Goal: Task Accomplishment & Management: Complete application form

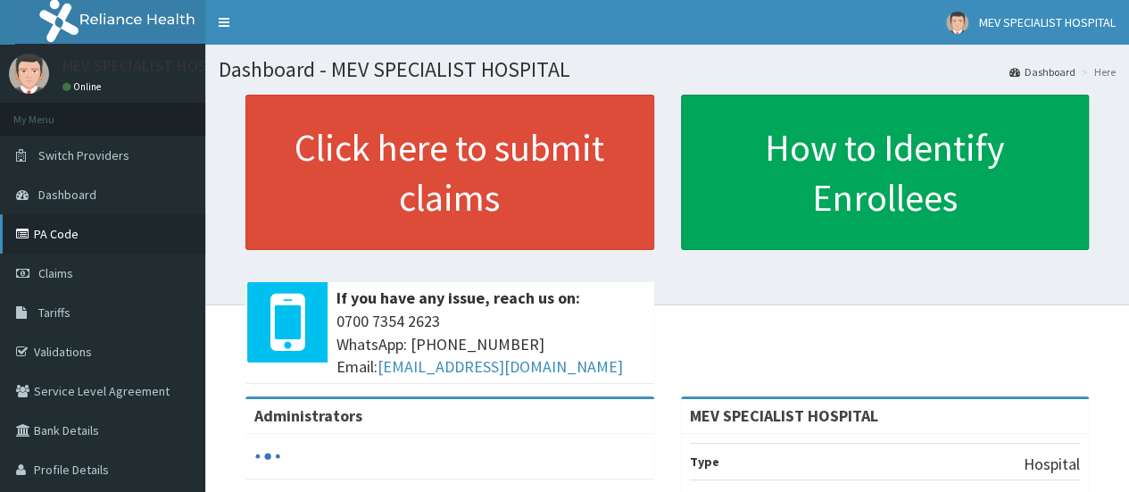
click at [73, 224] on link "PA Code" at bounding box center [102, 233] width 205 height 39
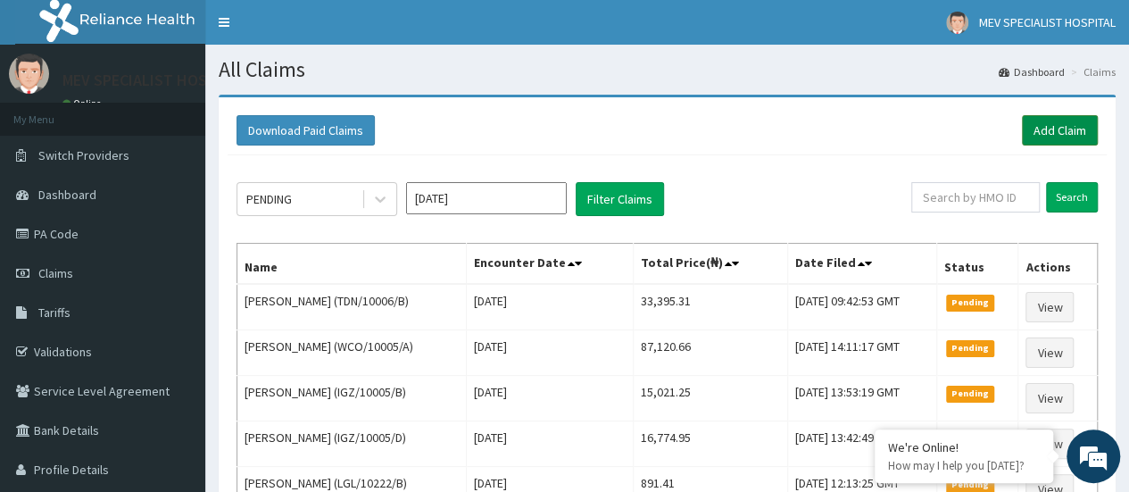
click at [1052, 130] on link "Add Claim" at bounding box center [1060, 130] width 76 height 30
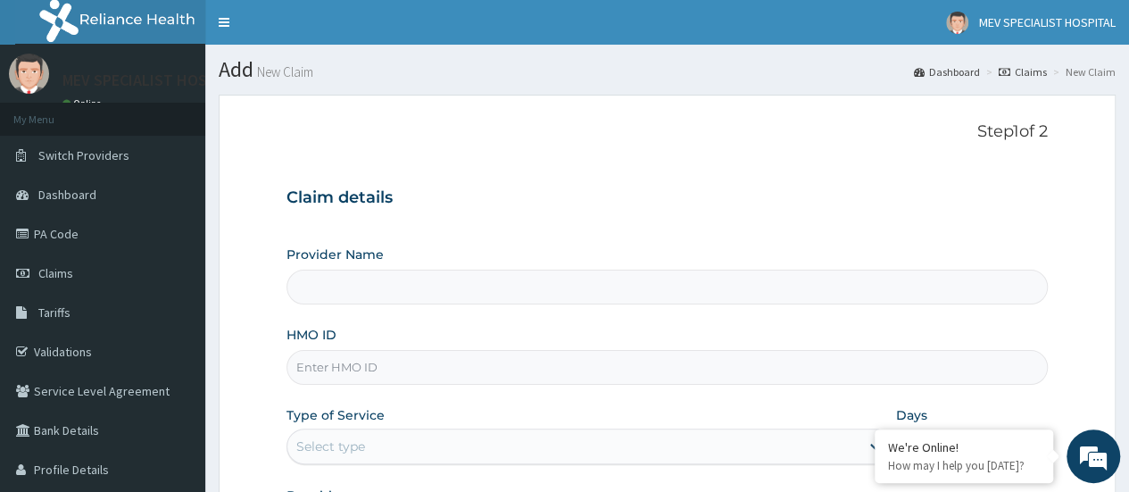
type input "MEV SPECIALIST HOSPITAL"
click at [380, 370] on input "HMO ID" at bounding box center [667, 367] width 761 height 35
paste input "PA/6E0C53"
click at [351, 371] on input "PA/6E0C53" at bounding box center [667, 367] width 761 height 35
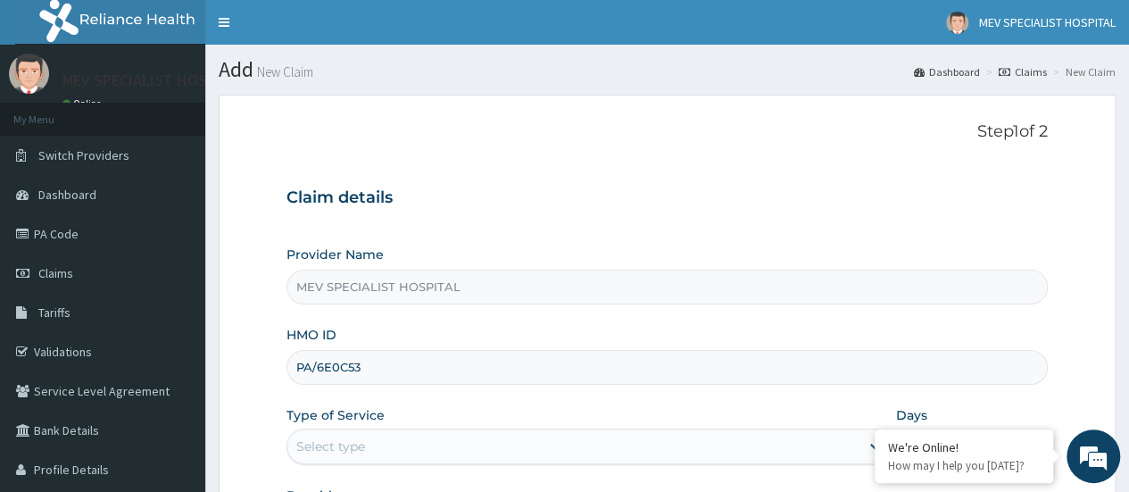
click at [351, 371] on input "PA/6E0C53" at bounding box center [667, 367] width 761 height 35
paste input "LGL/10222/B"
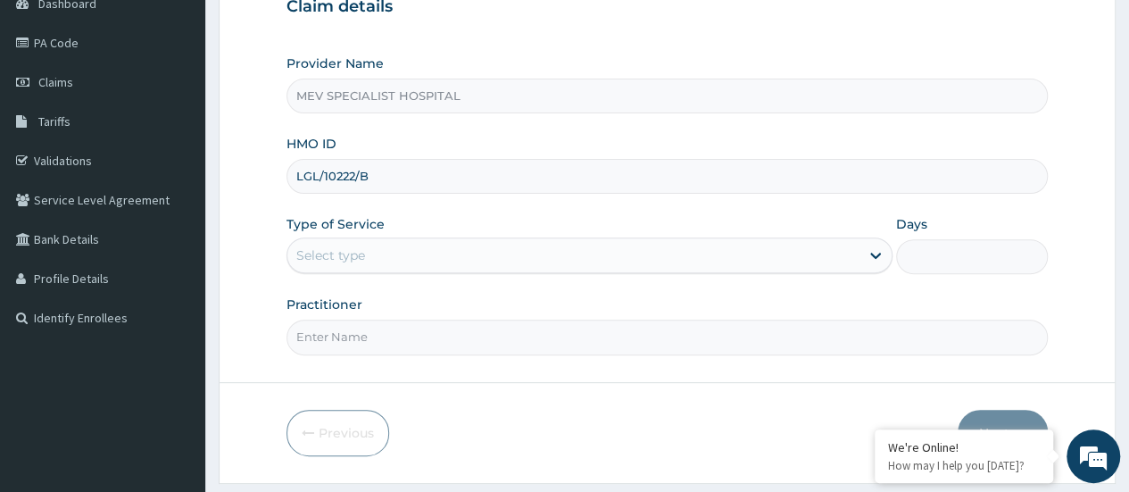
scroll to position [193, 0]
type input "LGL/10222/B"
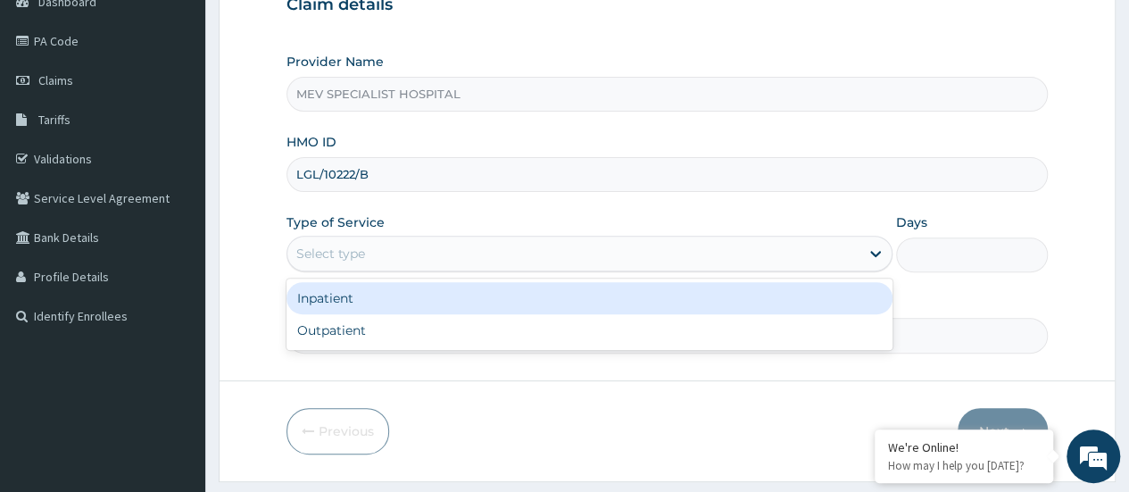
click at [412, 242] on div "Select type" at bounding box center [573, 253] width 572 height 29
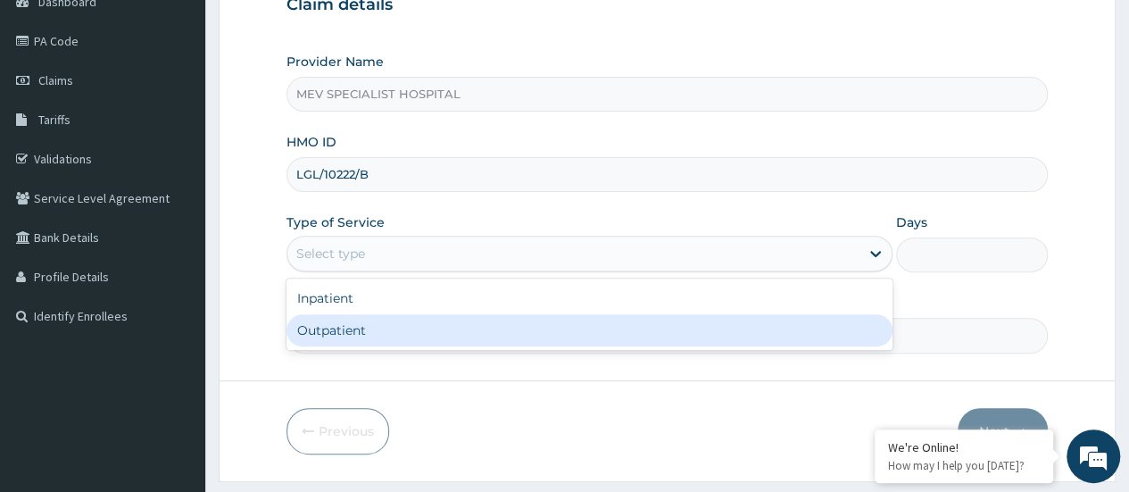
click at [393, 330] on div "Outpatient" at bounding box center [590, 330] width 606 height 32
type input "1"
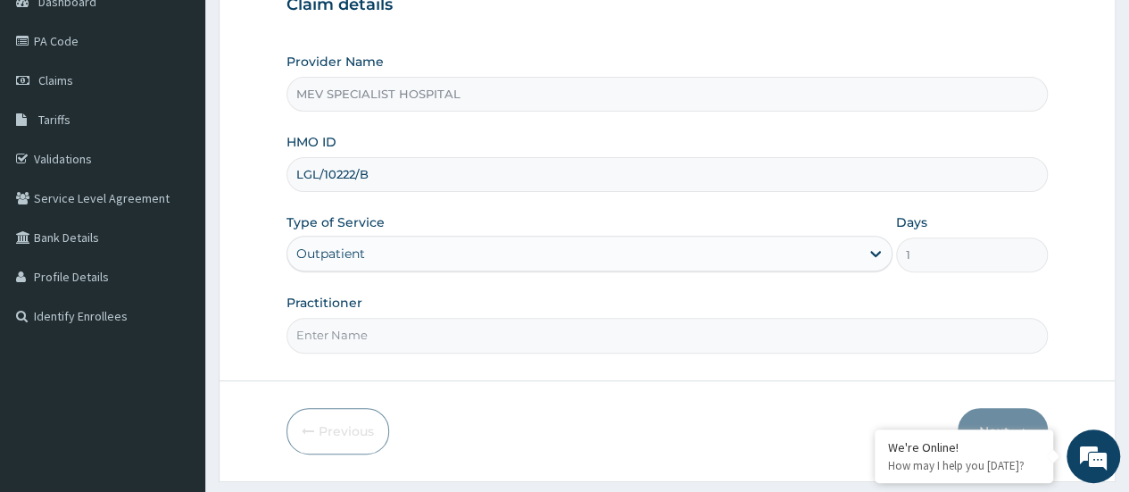
click at [371, 328] on input "Practitioner" at bounding box center [667, 335] width 761 height 35
type input "dr Anita"
click at [987, 412] on button "Next" at bounding box center [1003, 431] width 90 height 46
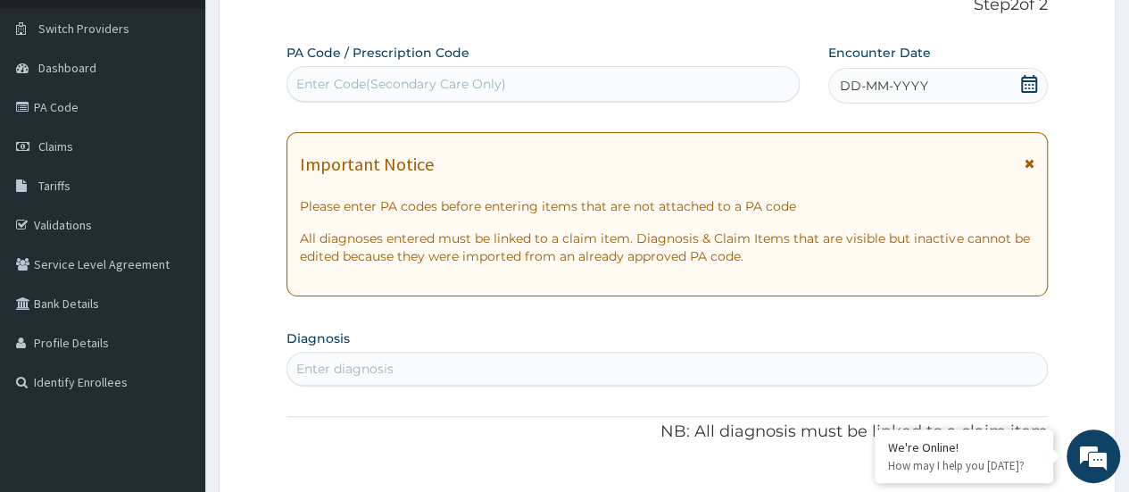
scroll to position [0, 0]
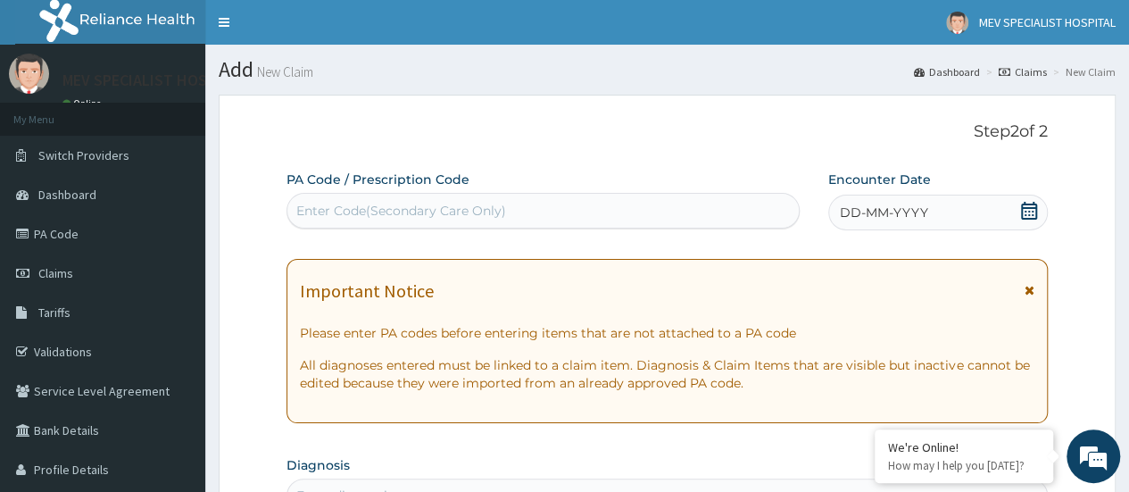
click at [405, 224] on div "Enter Code(Secondary Care Only)" at bounding box center [542, 210] width 511 height 29
paste input "PA/6E0C53"
type input "PA/6E0C53"
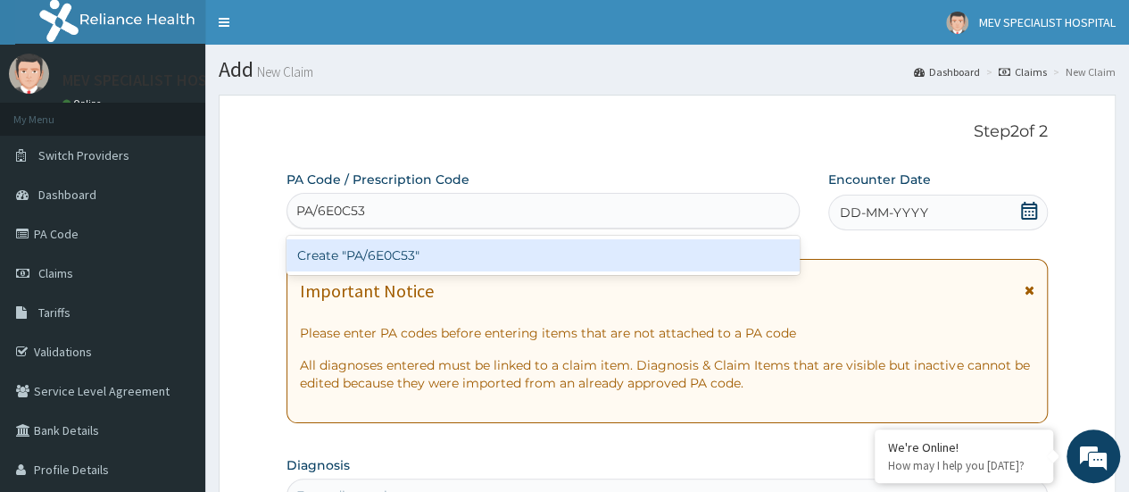
click at [406, 252] on div "Create "PA/6E0C53"" at bounding box center [543, 255] width 512 height 32
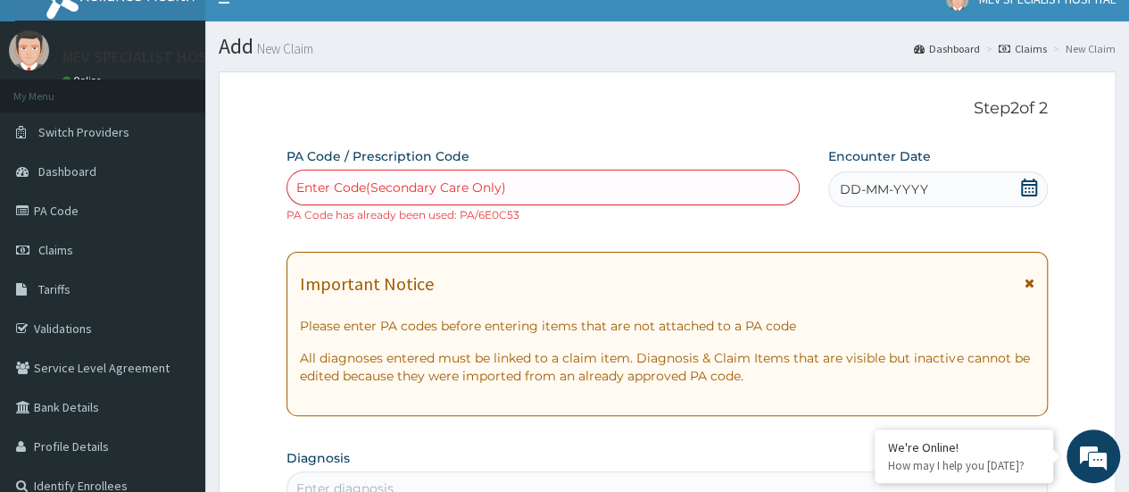
scroll to position [17, 0]
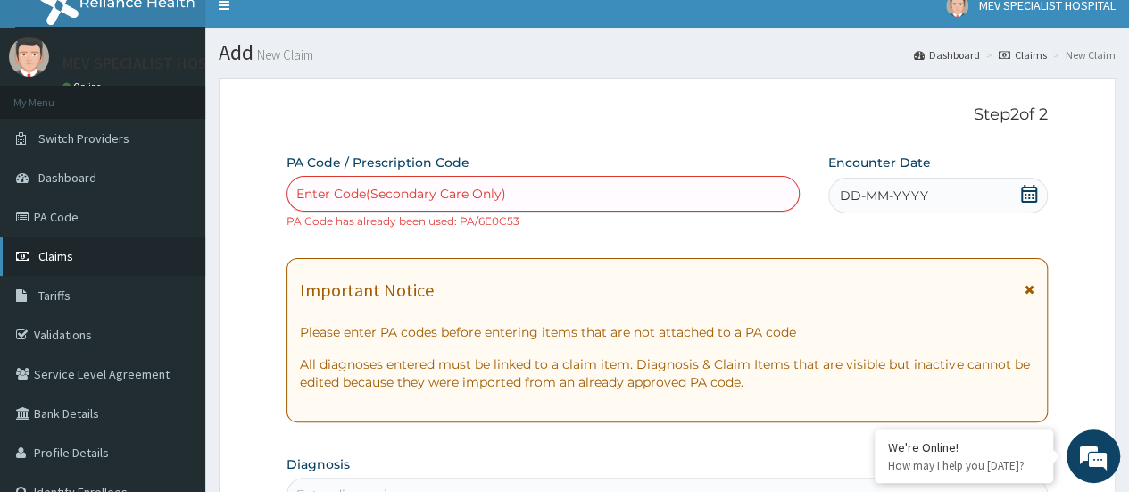
click at [81, 252] on link "Claims" at bounding box center [102, 256] width 205 height 39
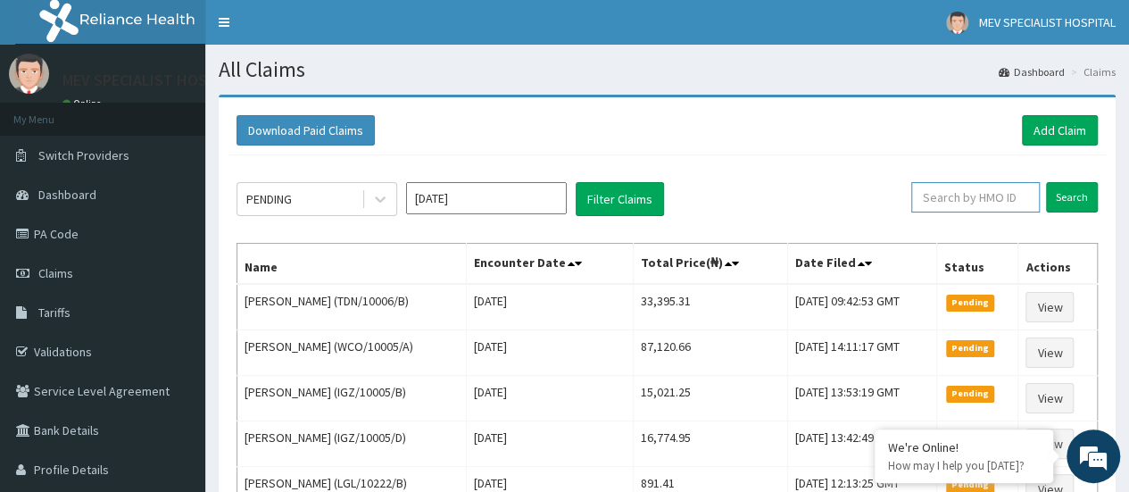
click at [971, 195] on input "text" at bounding box center [975, 197] width 129 height 30
paste input "PA/6E0C53"
type input "PA/6E0C53"
click at [1078, 191] on input "Search" at bounding box center [1072, 197] width 52 height 30
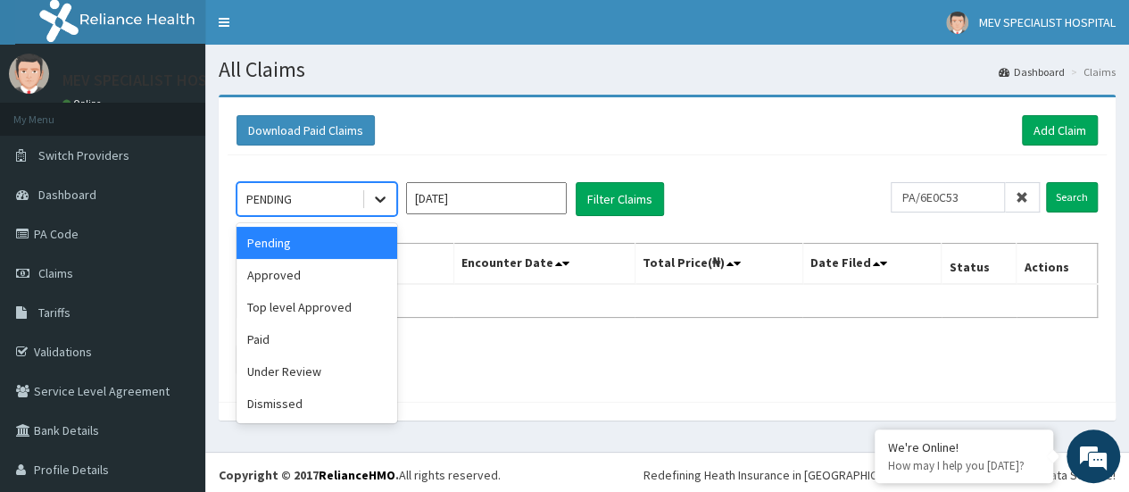
click at [389, 197] on div at bounding box center [380, 199] width 32 height 32
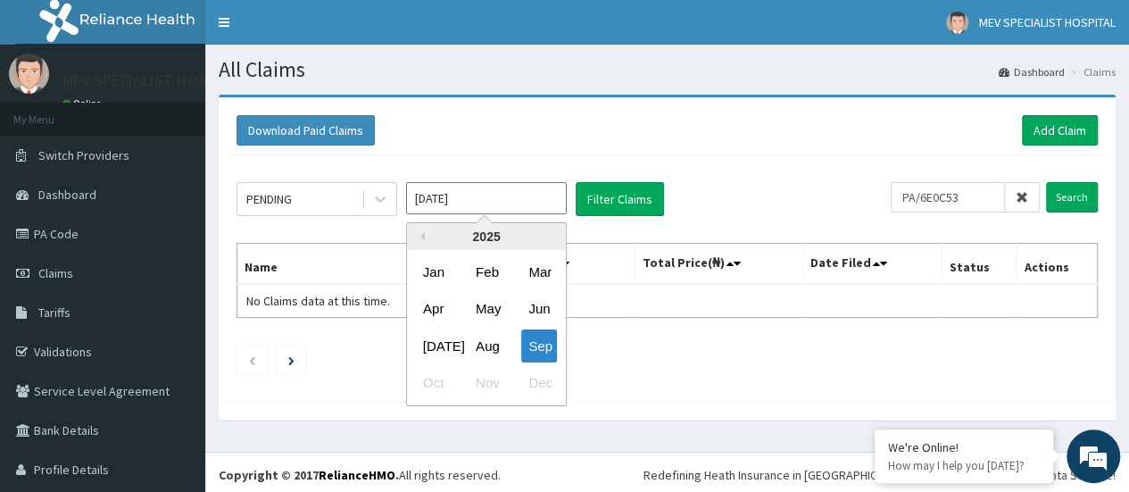
click at [474, 200] on input "Sep 2025" at bounding box center [486, 198] width 161 height 32
click at [485, 342] on div "Aug" at bounding box center [487, 345] width 36 height 33
type input "Aug 2025"
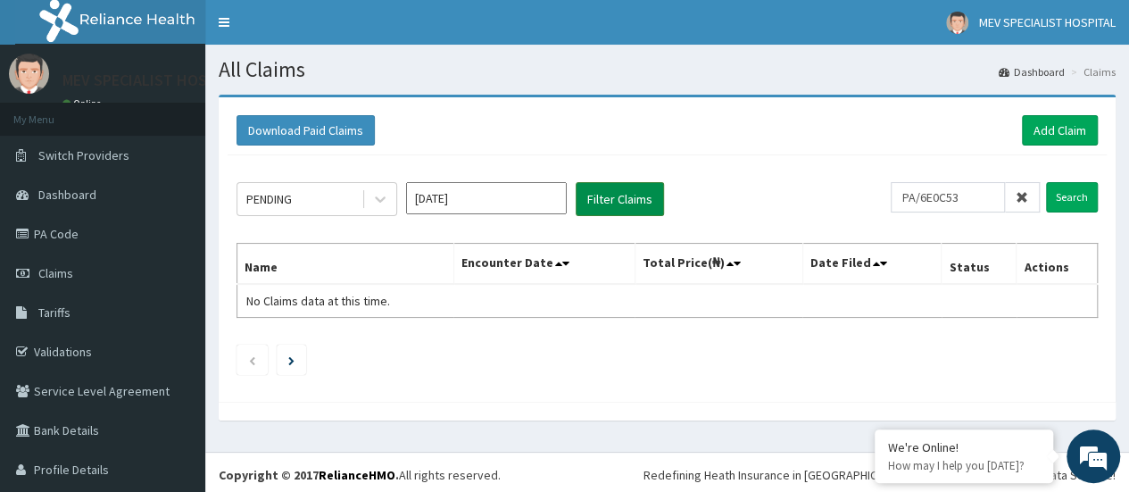
click at [636, 203] on button "Filter Claims" at bounding box center [620, 199] width 88 height 34
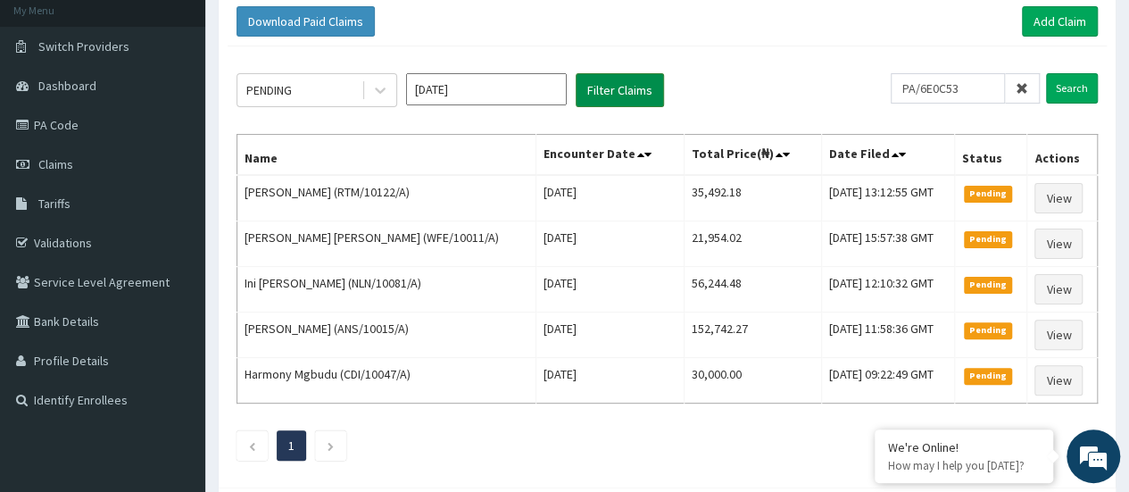
scroll to position [94, 0]
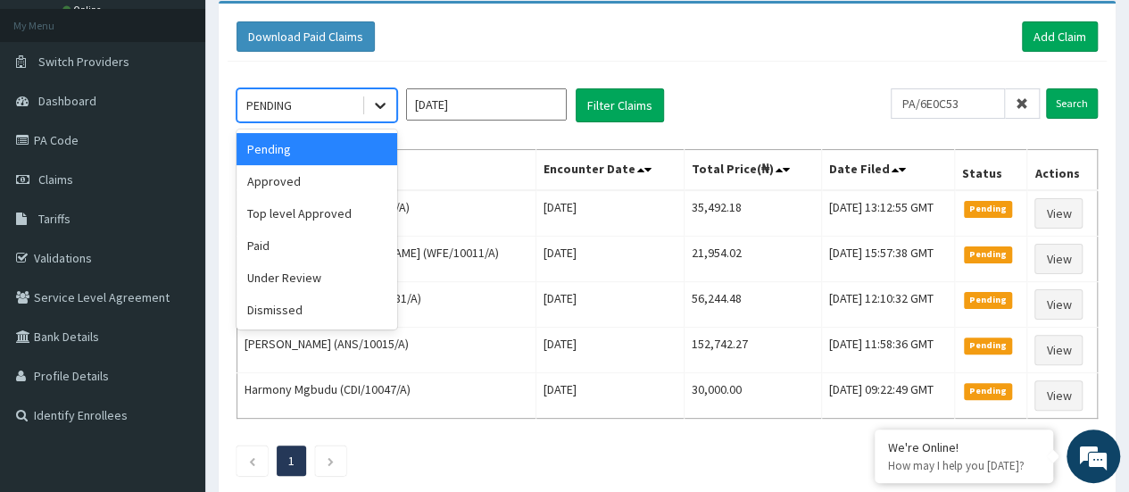
click at [377, 104] on icon at bounding box center [380, 107] width 11 height 6
click at [287, 181] on div "Approved" at bounding box center [317, 181] width 161 height 32
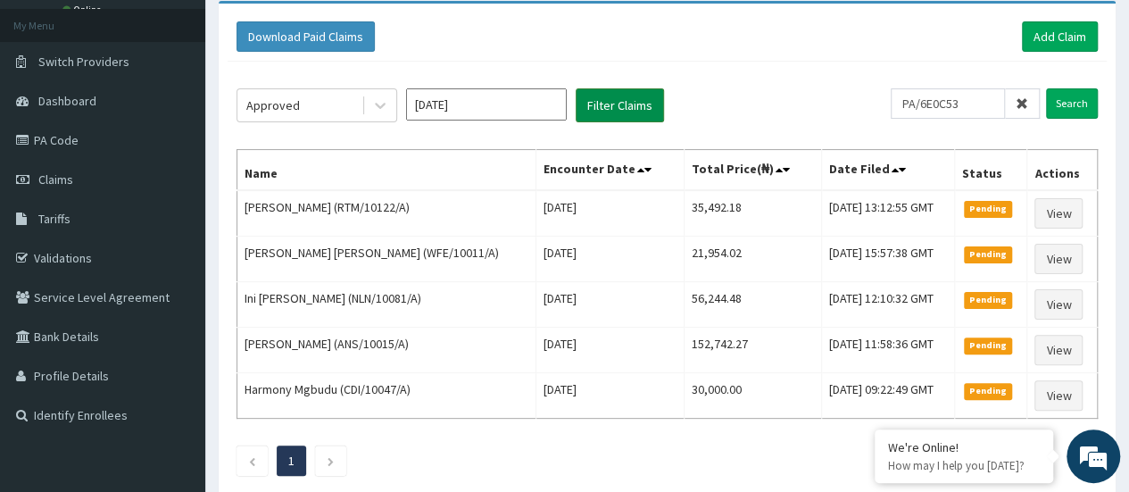
click at [625, 97] on button "Filter Claims" at bounding box center [620, 105] width 88 height 34
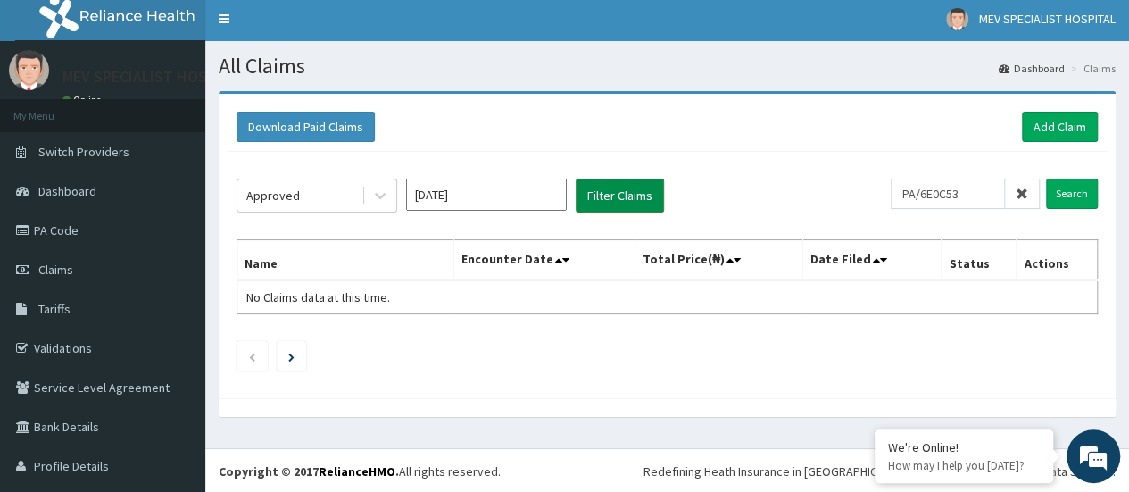
click at [606, 196] on button "Filter Claims" at bounding box center [620, 196] width 88 height 34
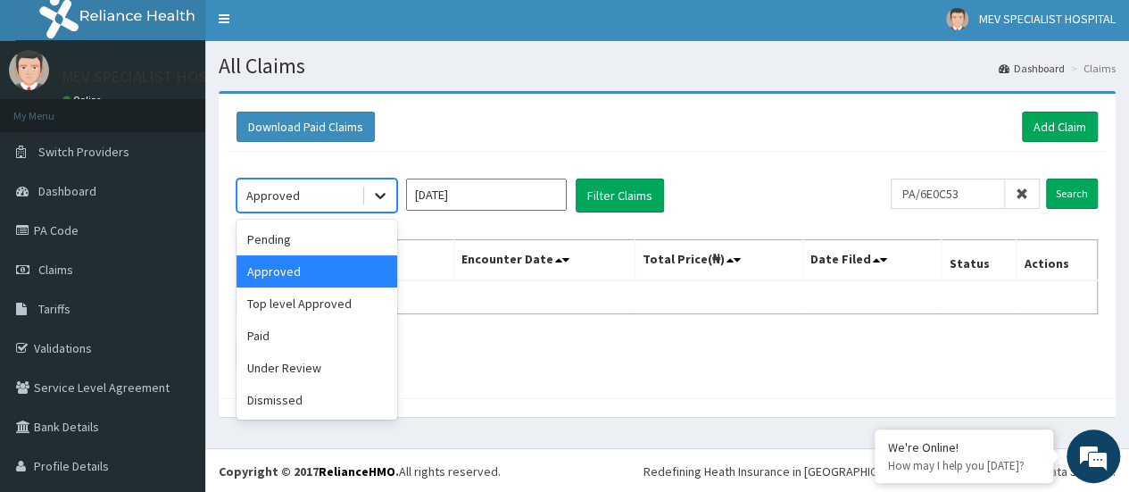
click at [377, 190] on icon at bounding box center [380, 196] width 18 height 18
click at [298, 337] on div "Paid" at bounding box center [317, 336] width 161 height 32
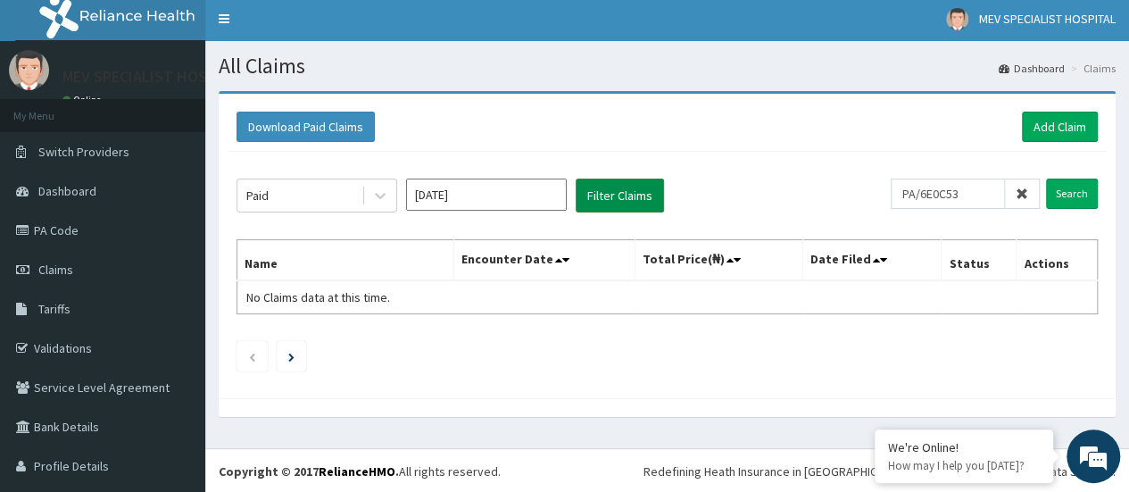
click at [607, 190] on button "Filter Claims" at bounding box center [620, 196] width 88 height 34
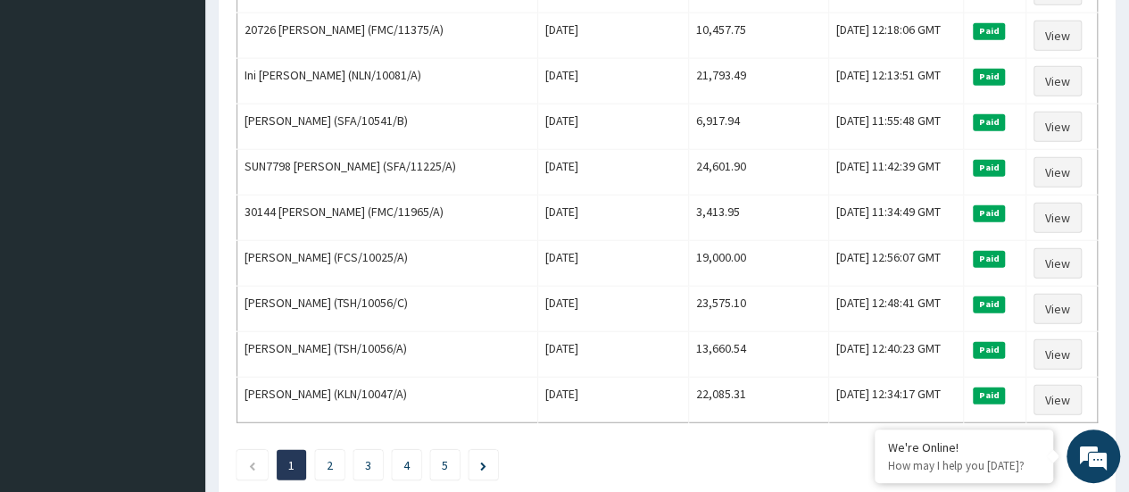
scroll to position [2202, 0]
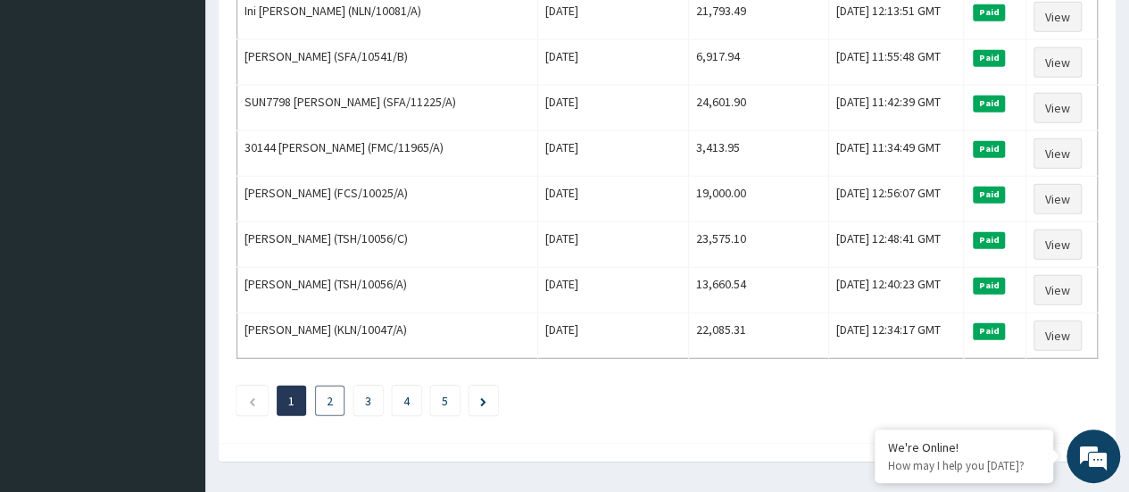
click at [330, 393] on link "2" at bounding box center [330, 401] width 6 height 16
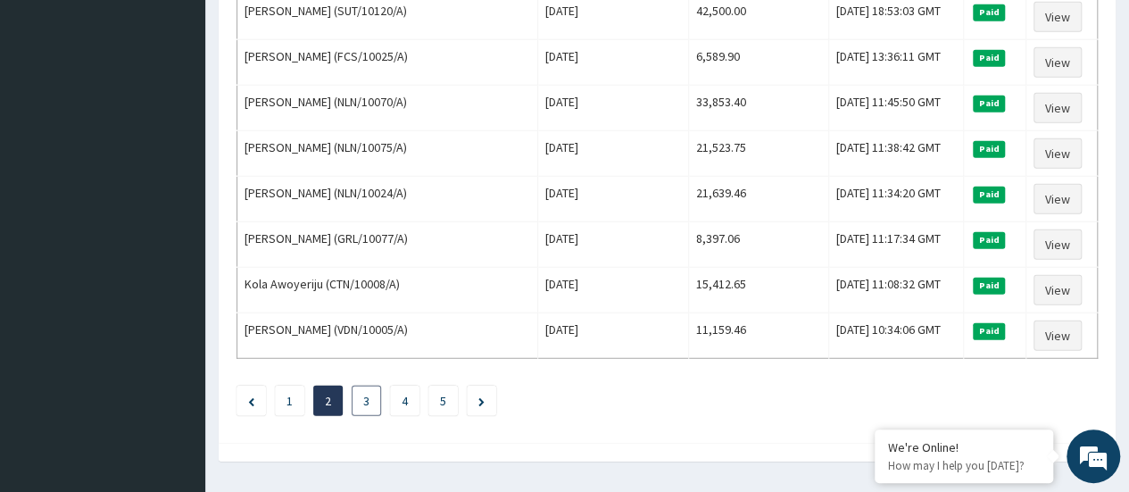
click at [370, 393] on link "3" at bounding box center [366, 401] width 6 height 16
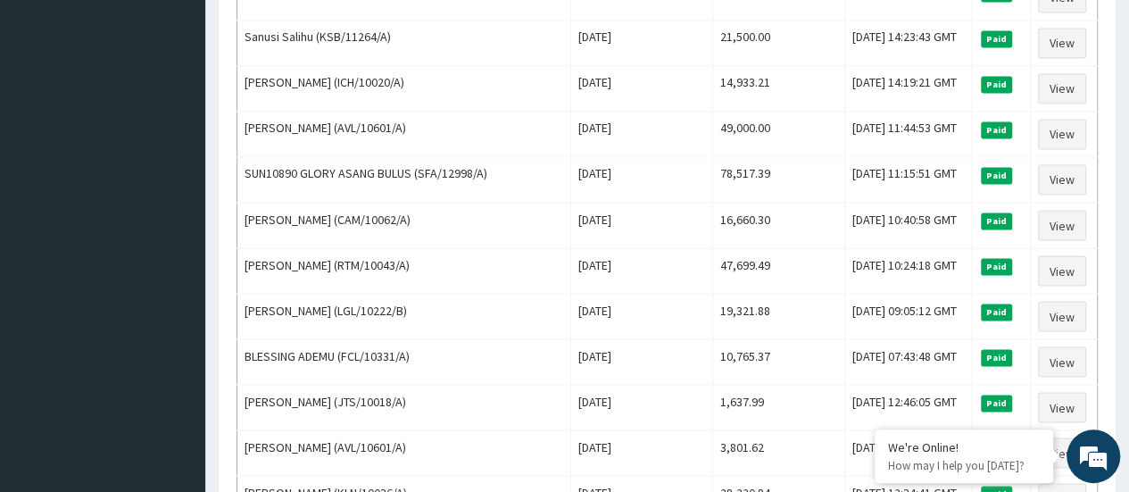
scroll to position [1497, 0]
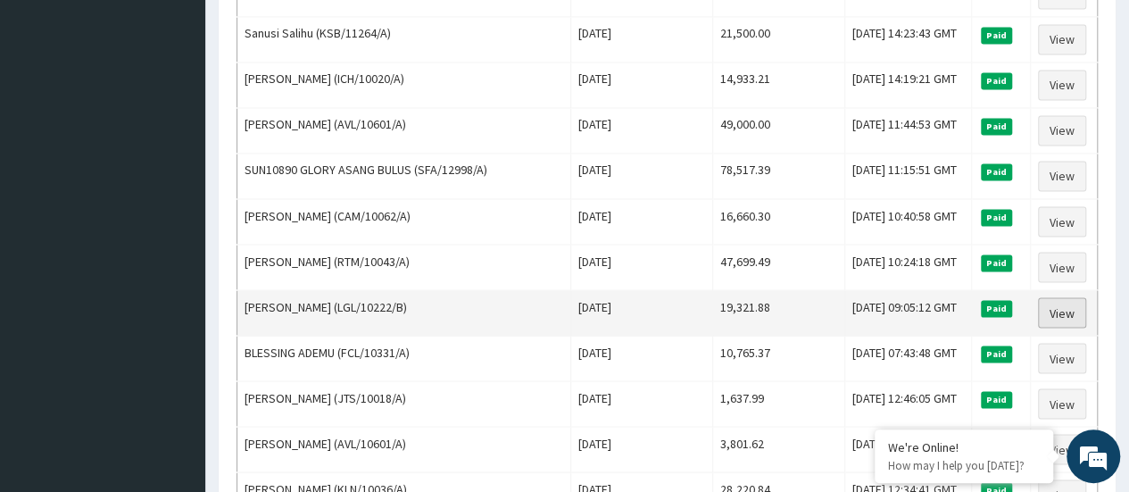
click at [1056, 297] on link "View" at bounding box center [1062, 312] width 48 height 30
